Goal: Task Accomplishment & Management: Manage account settings

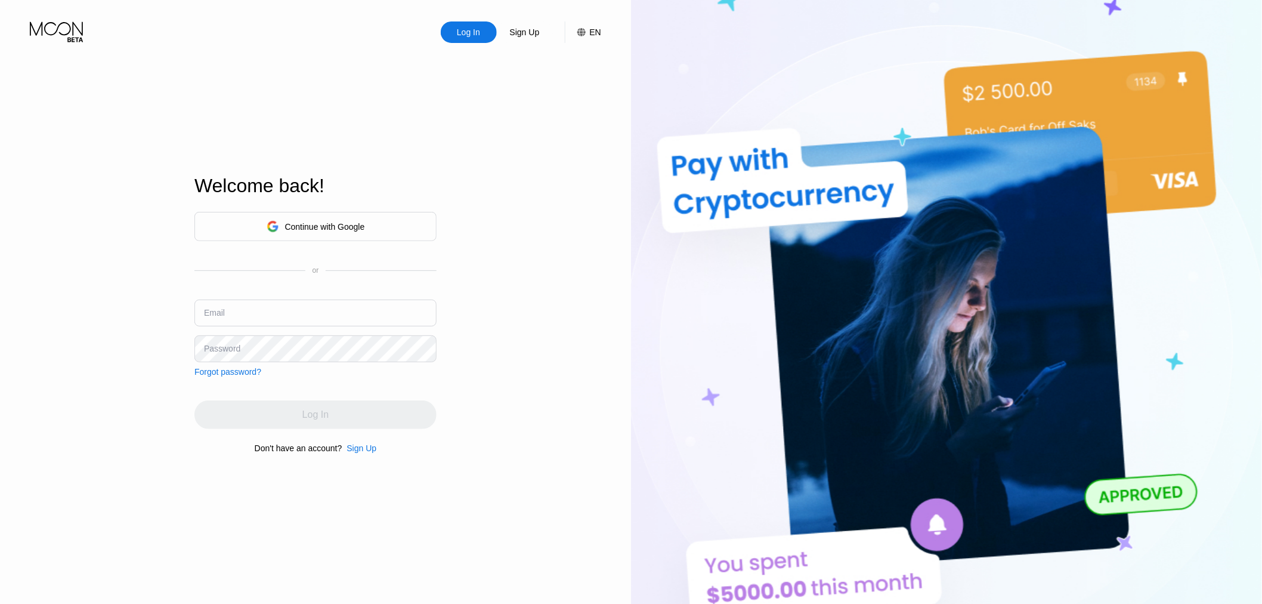
click at [334, 222] on div "Continue with Google" at bounding box center [325, 227] width 80 height 10
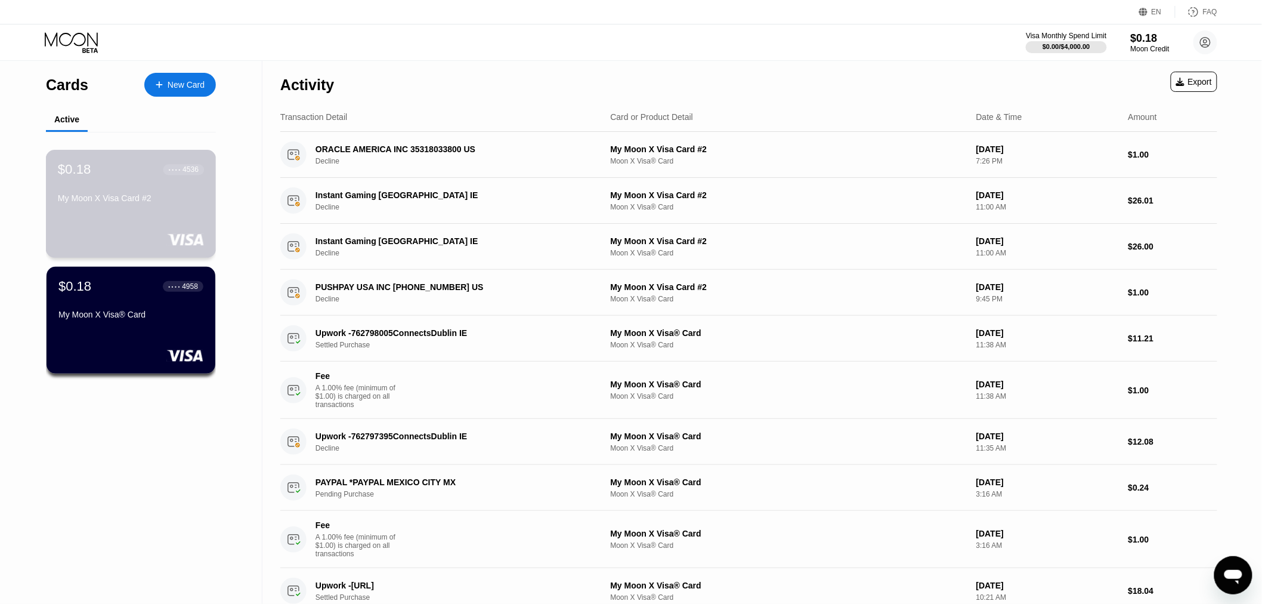
click at [119, 208] on div "My Moon X Visa Card #2" at bounding box center [131, 200] width 146 height 14
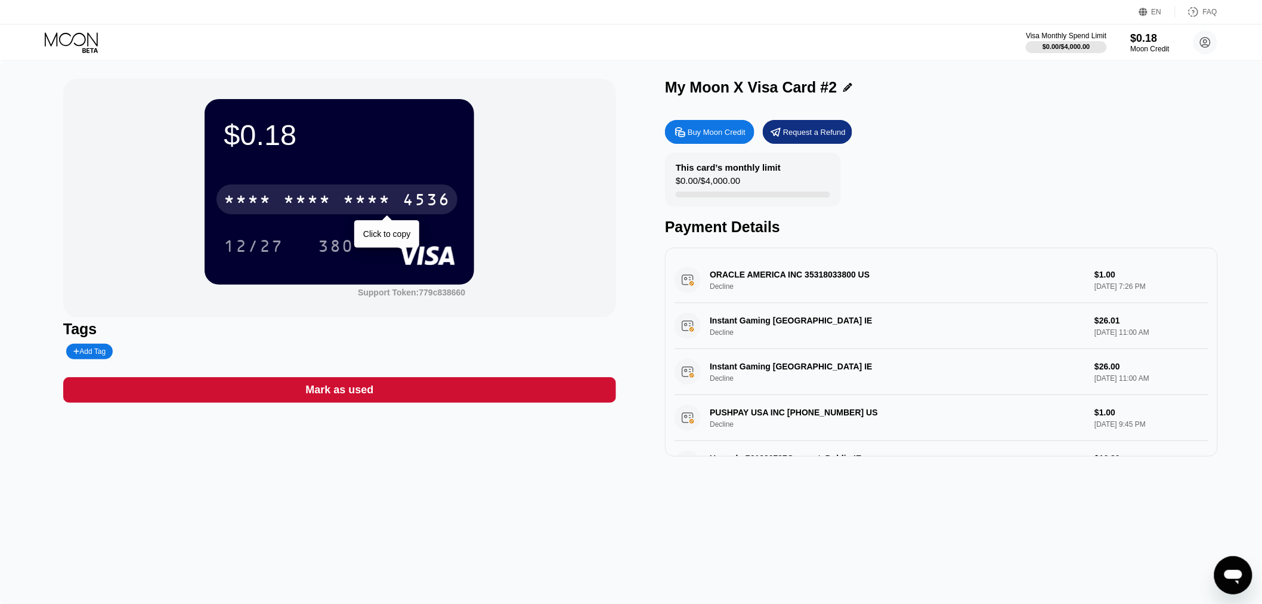
click at [268, 214] on div "* * * * * * * * * * * * 4536" at bounding box center [337, 199] width 241 height 30
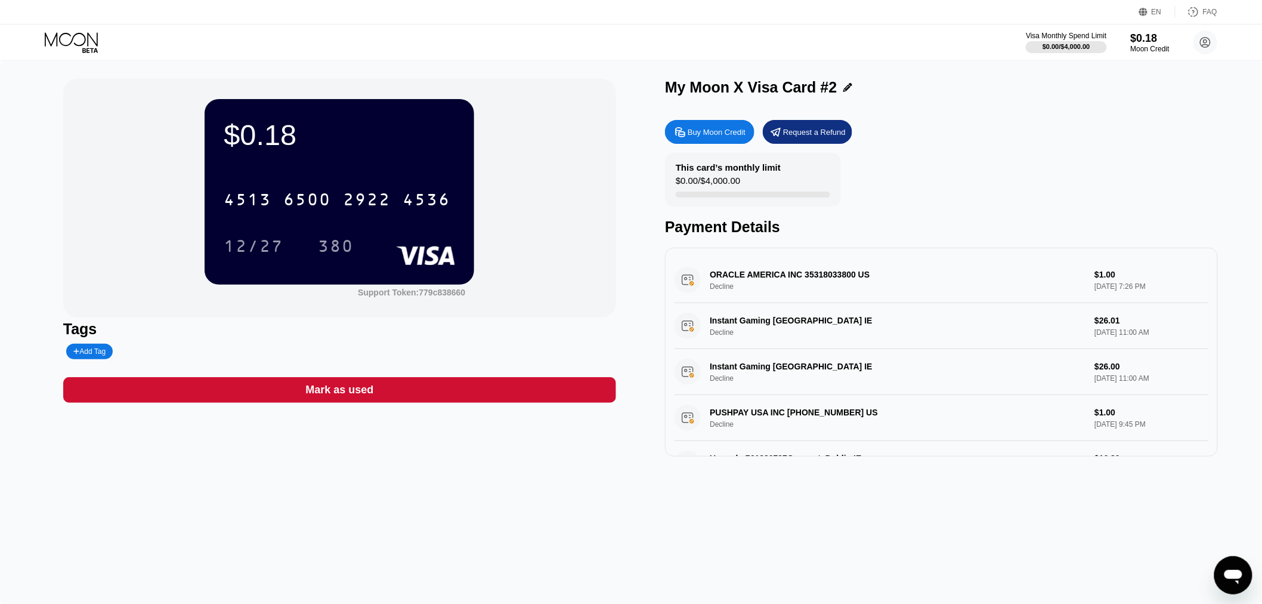
click at [69, 36] on icon at bounding box center [72, 42] width 55 height 21
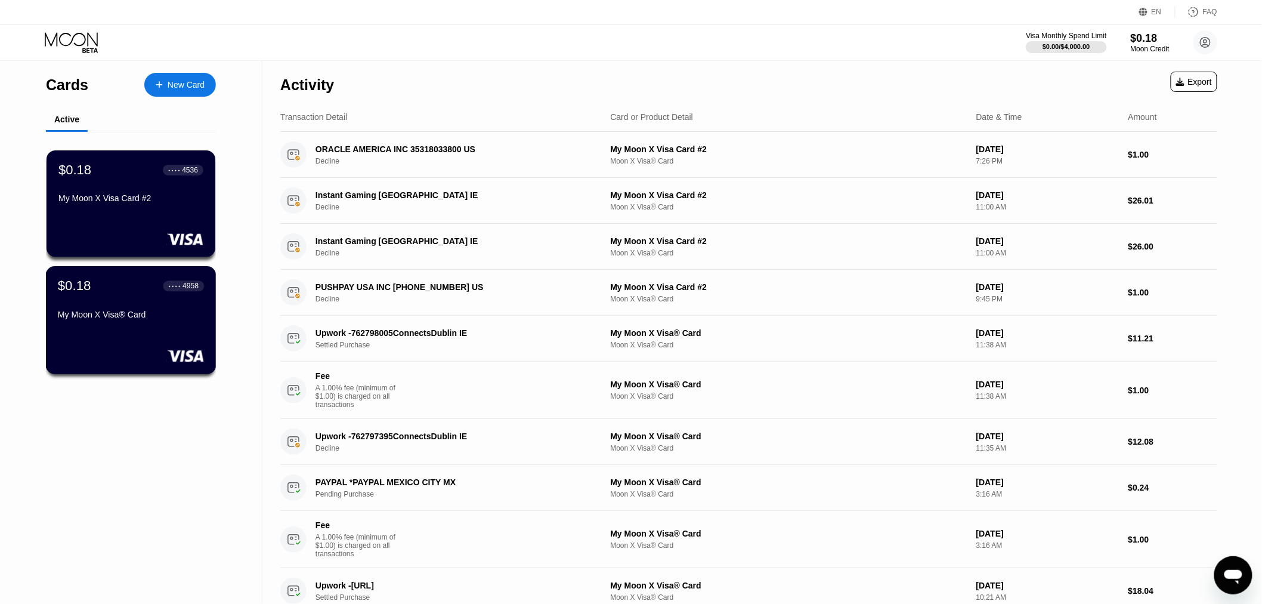
click at [128, 341] on div "$0.18 ● ● ● ● 4958 My Moon X Visa® Card" at bounding box center [131, 320] width 171 height 108
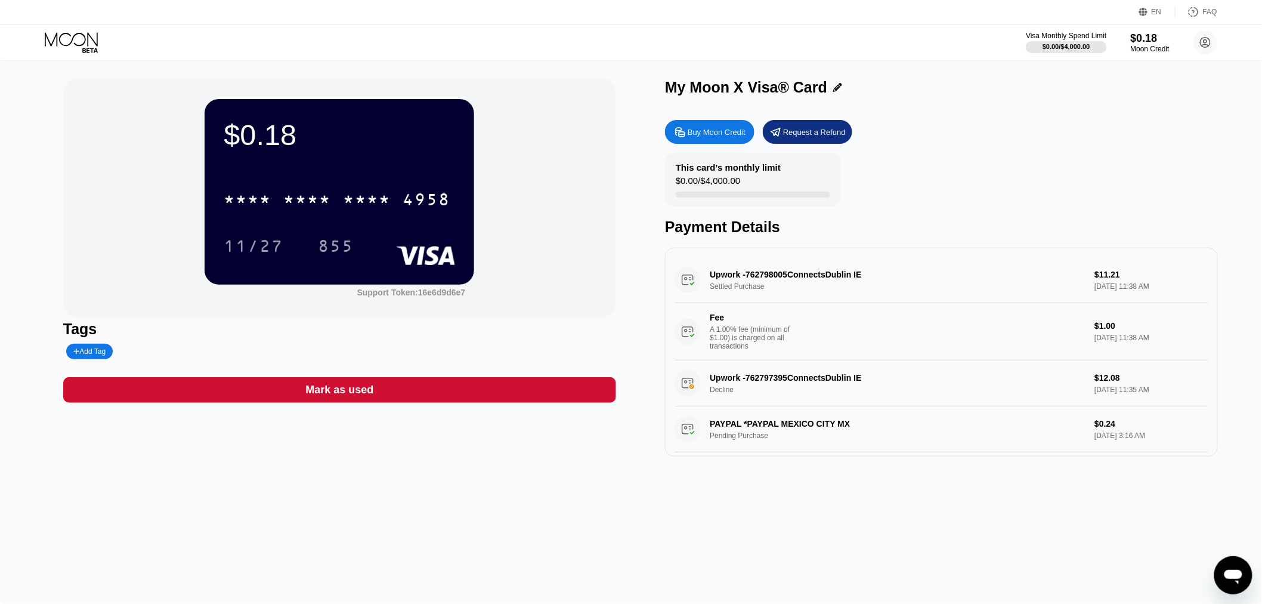
click at [70, 42] on icon at bounding box center [71, 39] width 53 height 14
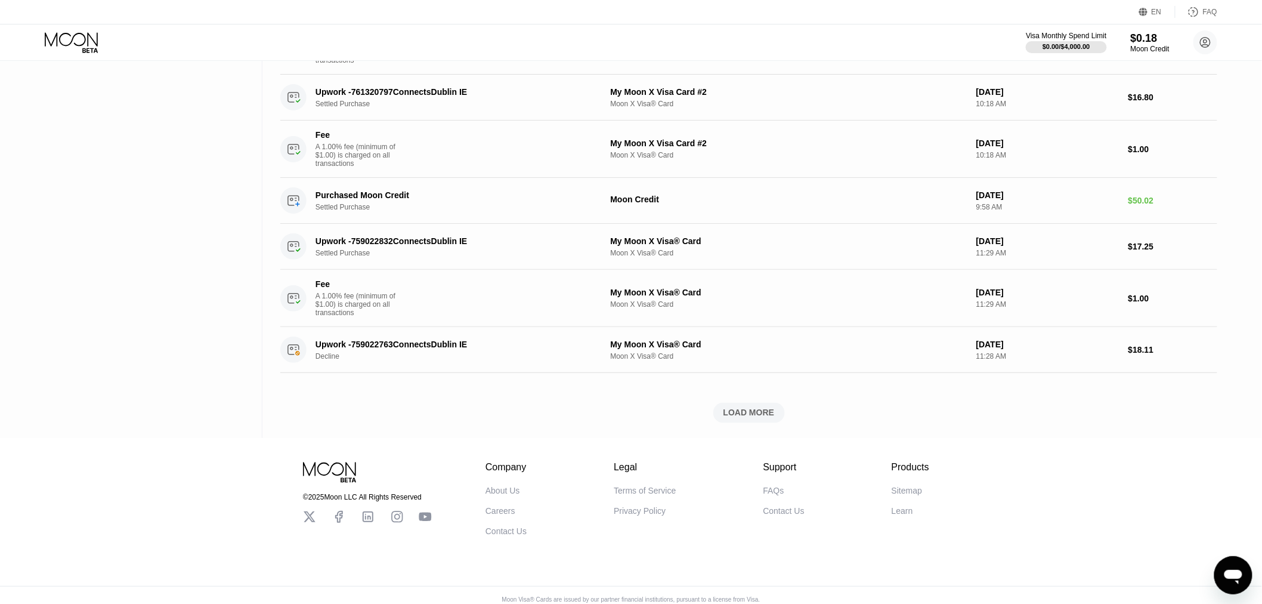
scroll to position [649, 0]
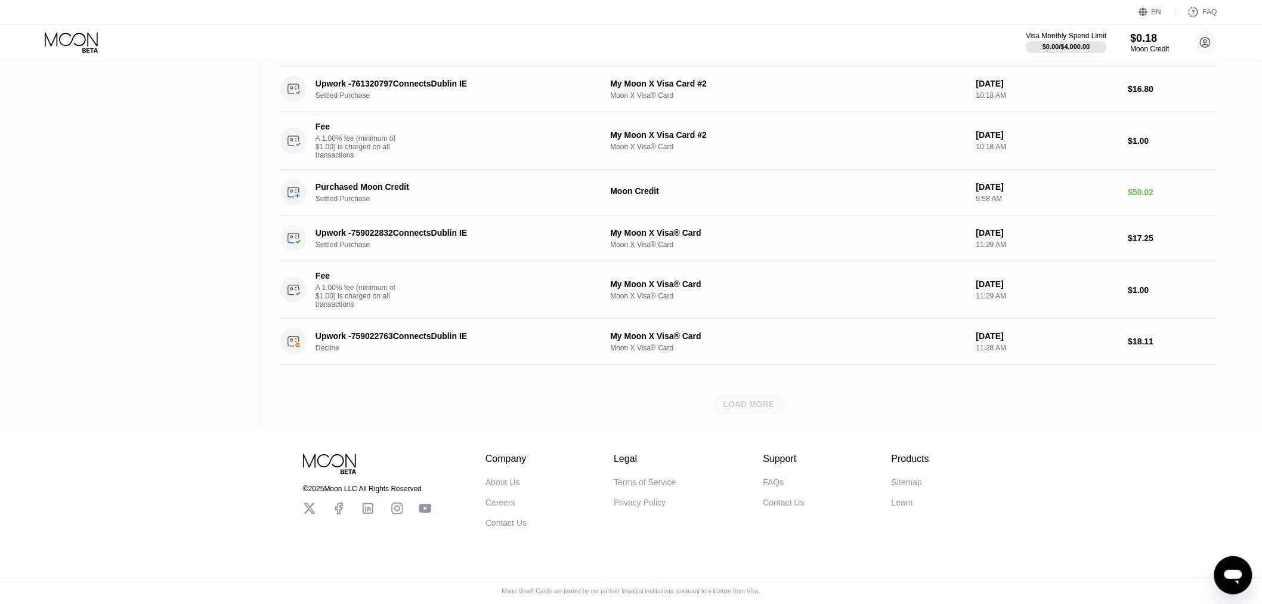
click at [755, 399] on div "LOAD MORE" at bounding box center [749, 404] width 51 height 11
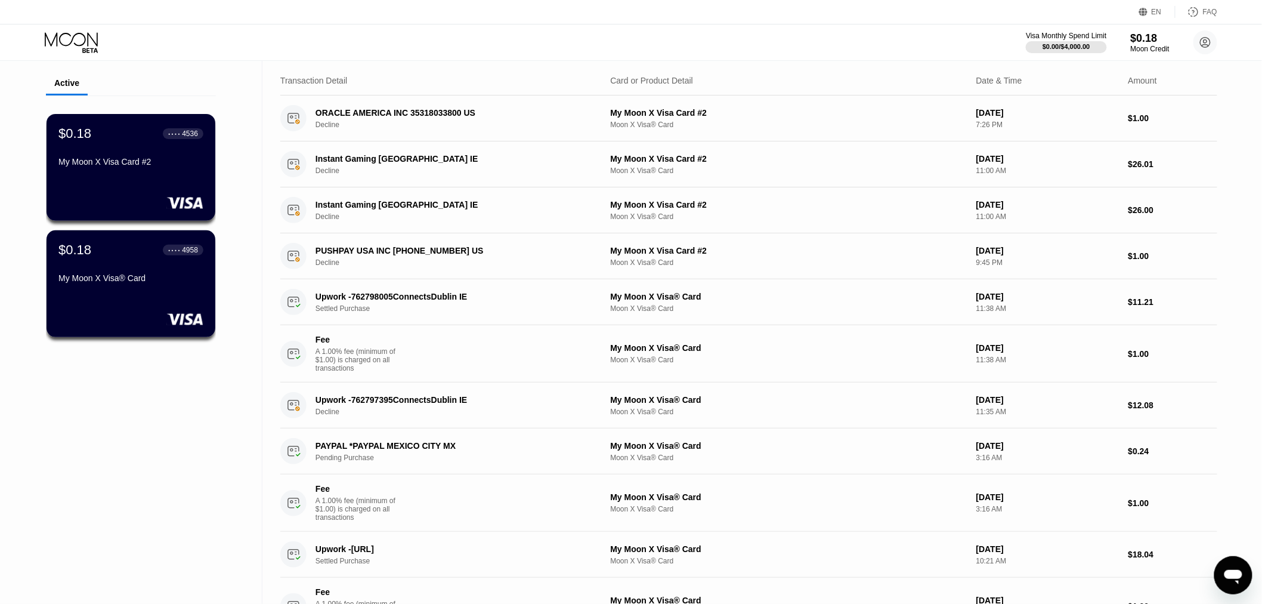
scroll to position [0, 0]
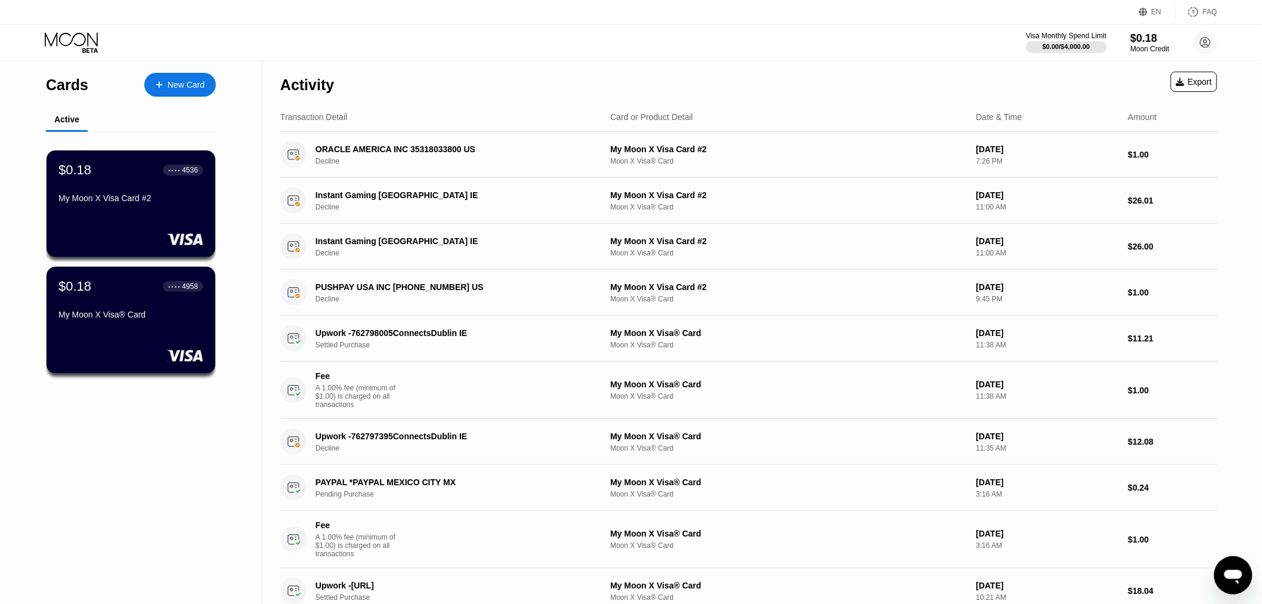
click at [551, 50] on div "Visa Monthly Spend Limit $0.00 / $4,000.00 $0.18 Moon Credit wildhunter4137@gma…" at bounding box center [631, 42] width 1262 height 36
click at [621, 50] on div "Visa Monthly Spend Limit $0.00 / $4,000.00 $0.18 Moon Credit wildhunter4137@gma…" at bounding box center [631, 42] width 1262 height 36
click at [549, 27] on div "Visa Monthly Spend Limit $0.00 / $4,000.00 $0.18 Moon Credit wildhunter4137@gma…" at bounding box center [631, 42] width 1262 height 36
